Goal: Check status: Check status

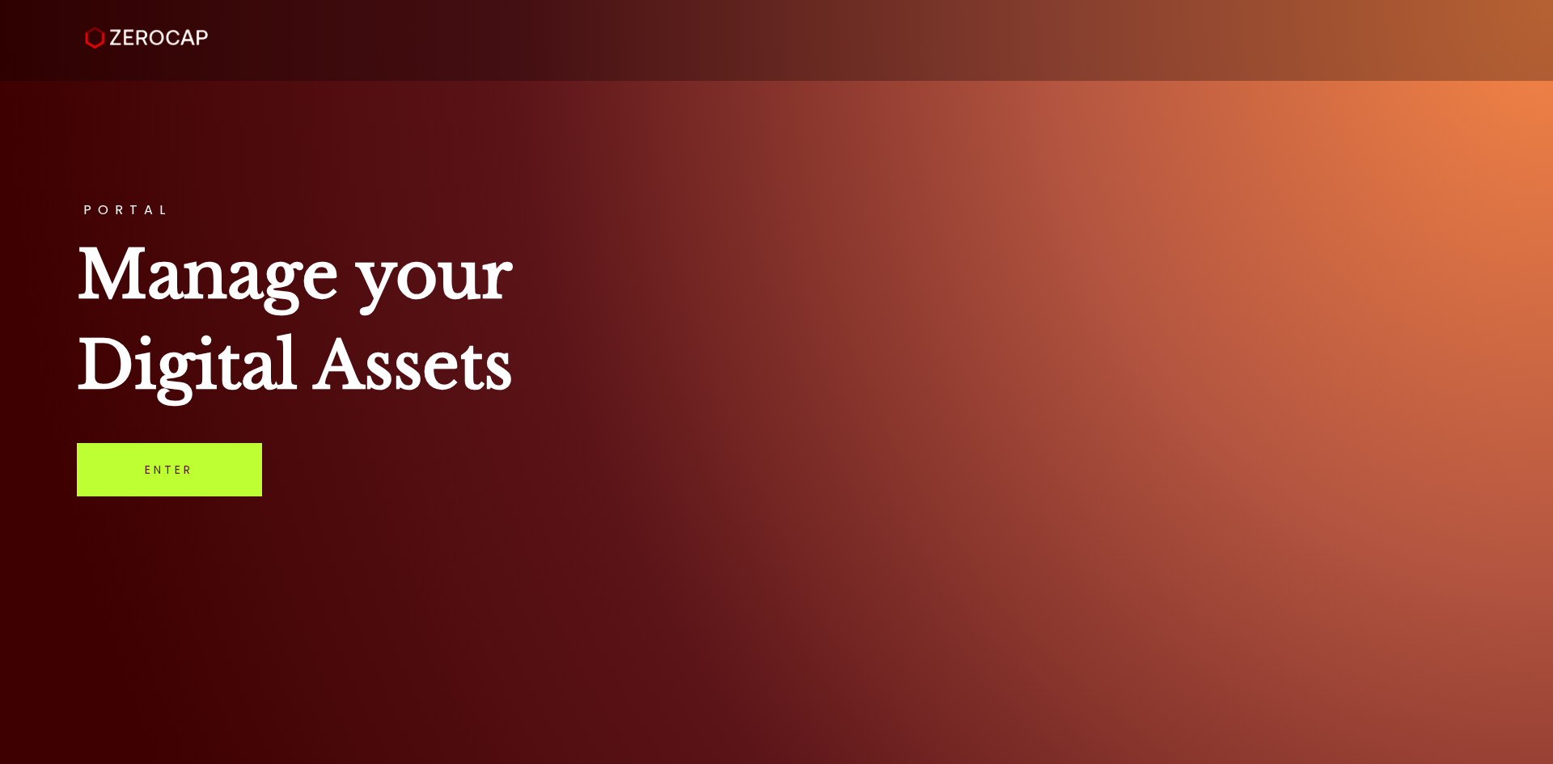
click at [168, 471] on link "Enter" at bounding box center [169, 469] width 185 height 53
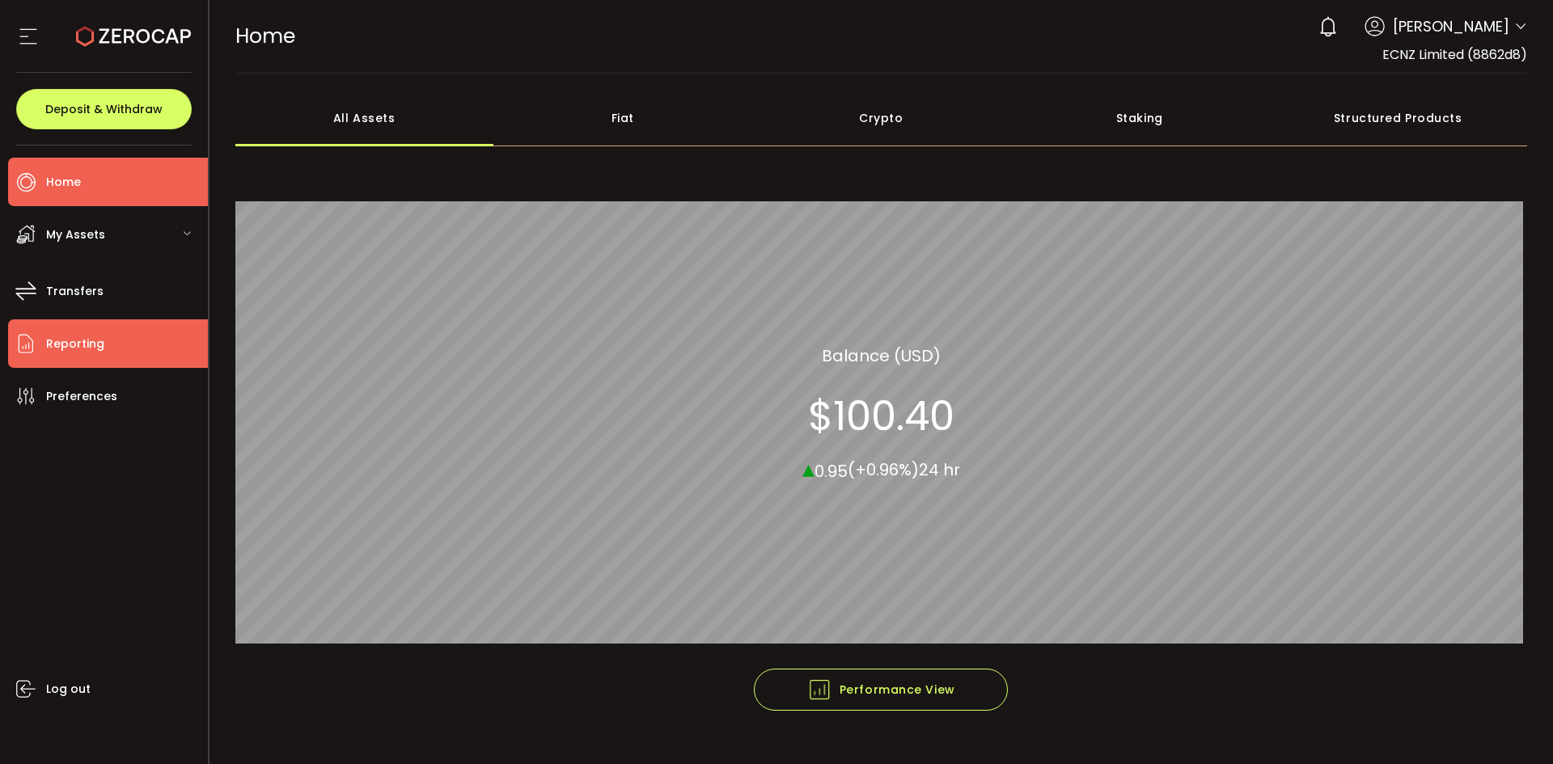
click at [76, 345] on span "Reporting" at bounding box center [75, 343] width 58 height 23
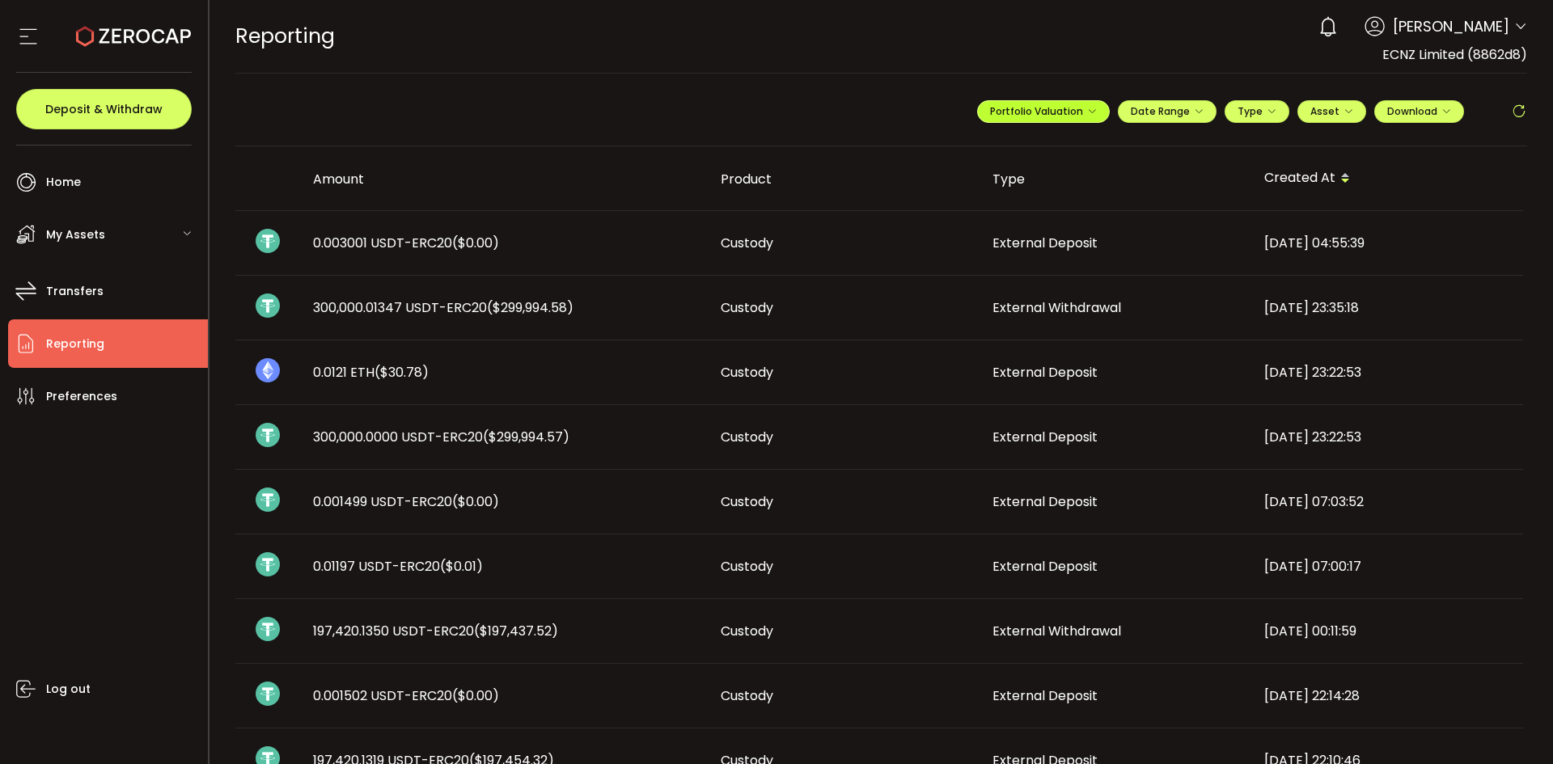
click at [1049, 111] on span "Portfolio Valuation" at bounding box center [1043, 111] width 107 height 14
click at [1088, 114] on icon "button" at bounding box center [1092, 112] width 10 height 10
click at [1059, 110] on span "Portfolio Valuation" at bounding box center [1043, 111] width 107 height 14
click at [1059, 149] on span "Portfolio Valuation" at bounding box center [1096, 150] width 90 height 15
click at [1019, 148] on icon at bounding box center [1024, 150] width 11 height 11
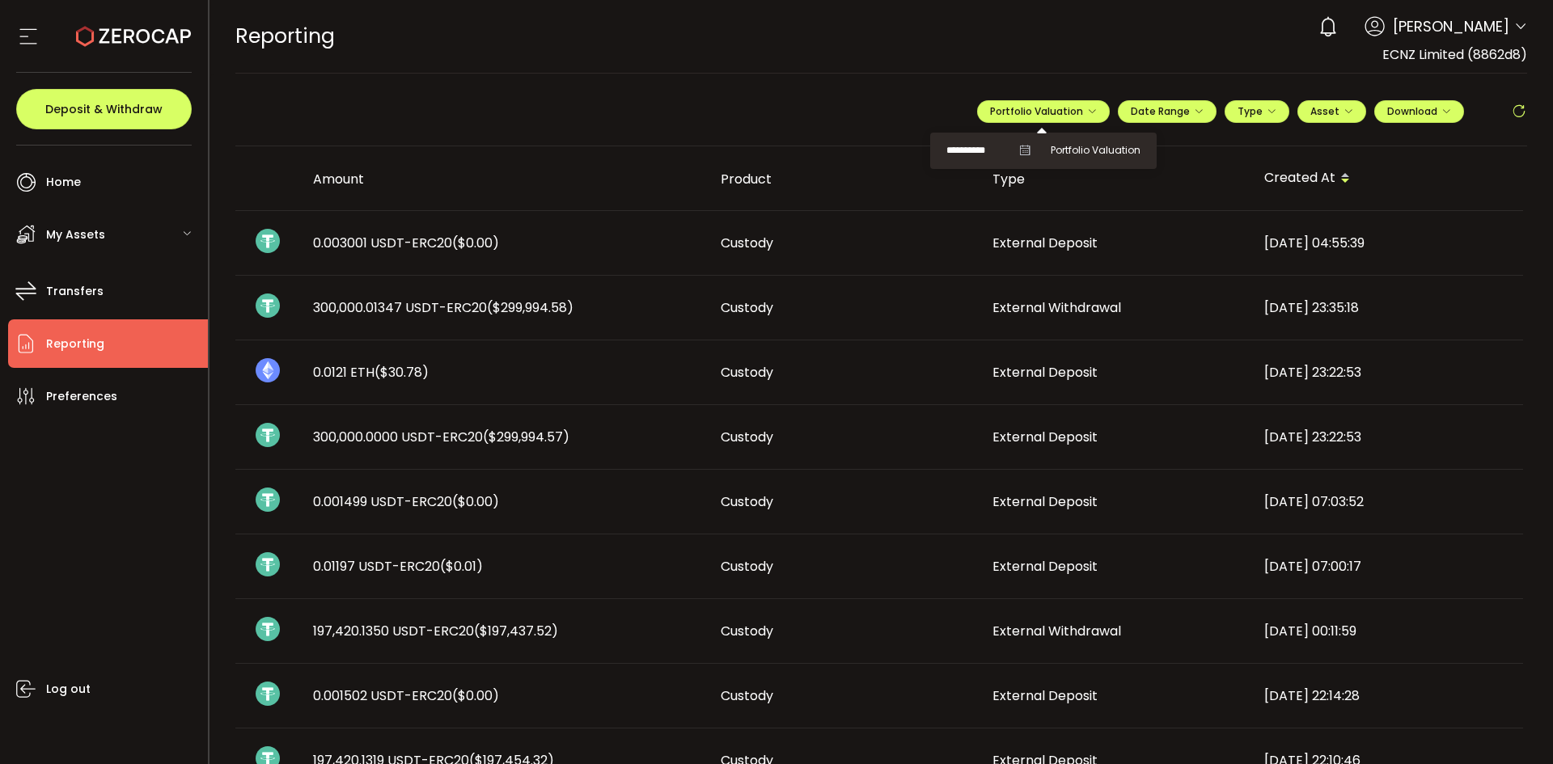
click at [1021, 146] on icon at bounding box center [1024, 150] width 11 height 11
click at [1076, 148] on span "Portfolio Valuation" at bounding box center [1096, 150] width 90 height 15
click at [1087, 108] on icon "button" at bounding box center [1092, 112] width 10 height 10
click at [950, 150] on input "**********" at bounding box center [978, 151] width 65 height 20
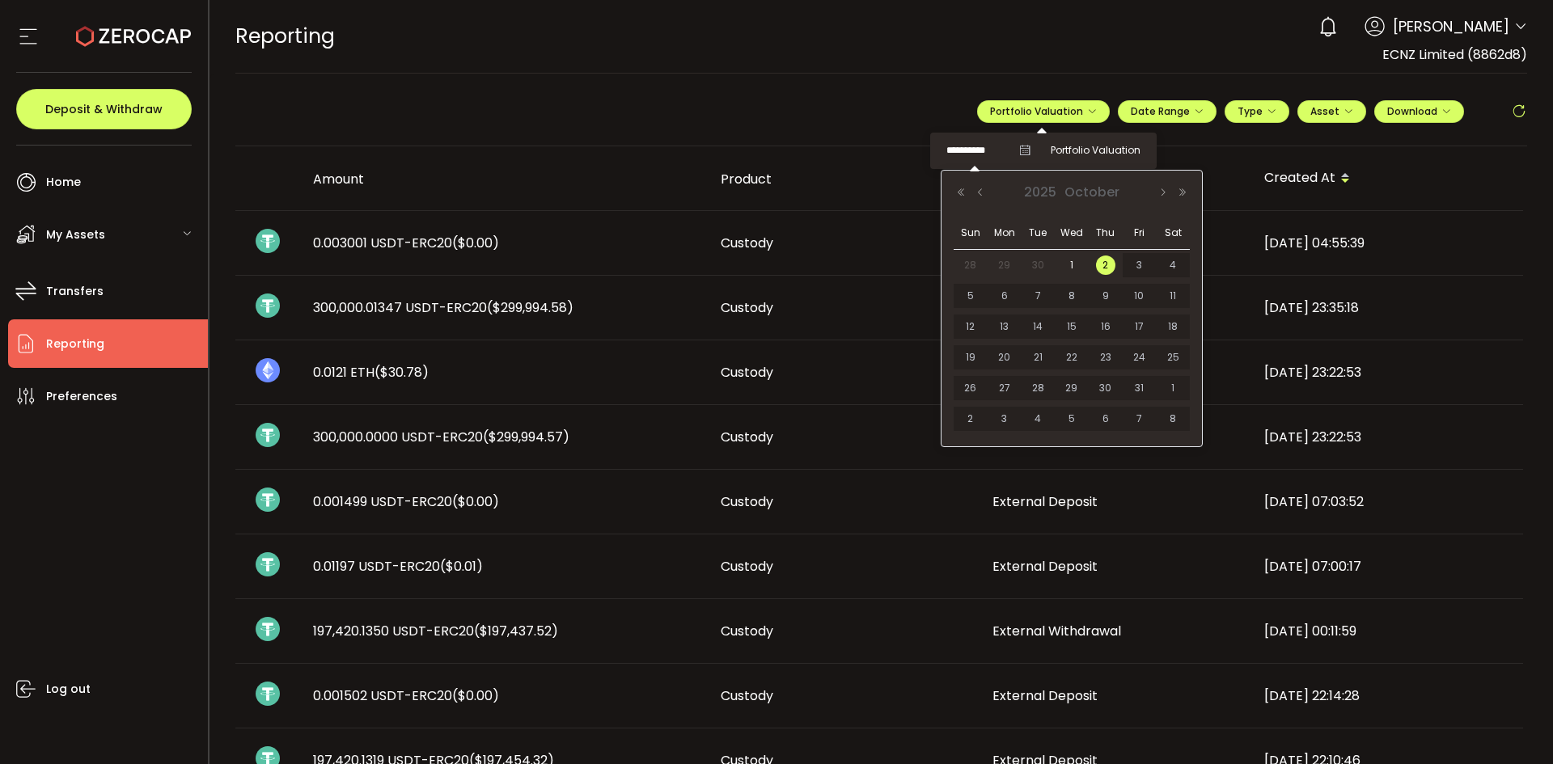
click at [1036, 266] on span "30" at bounding box center [1037, 265] width 19 height 19
type input "**********"
